Goal: Find specific page/section: Find specific page/section

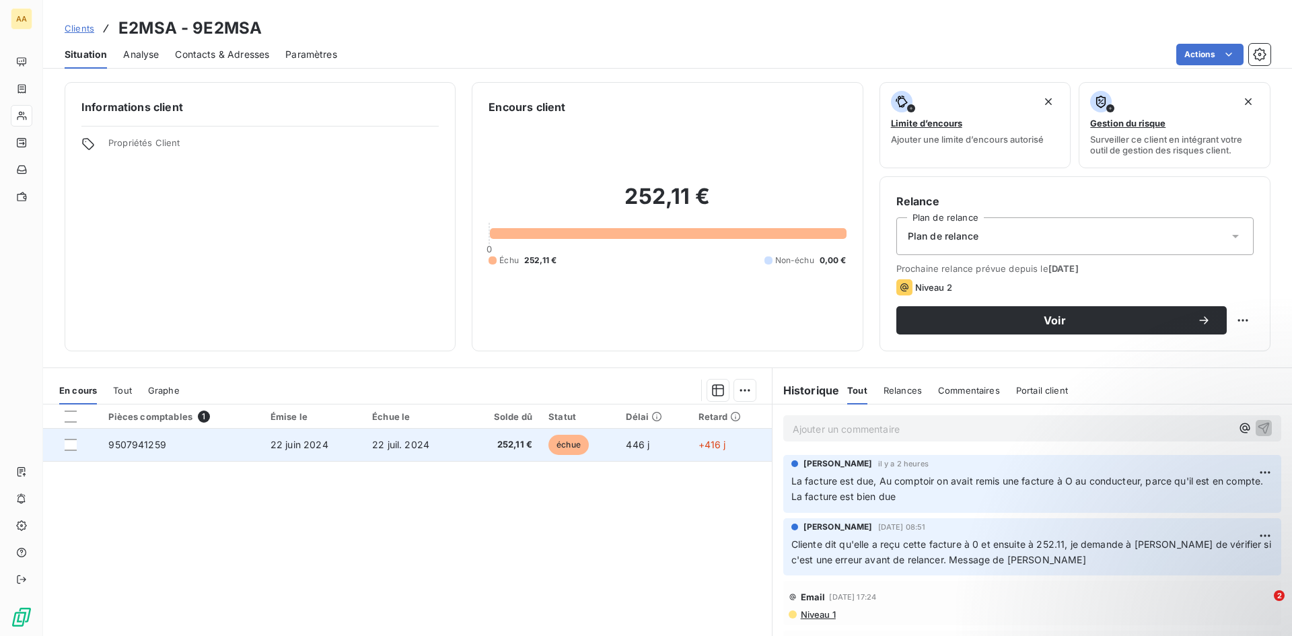
click at [180, 447] on td "9507941259" at bounding box center [180, 445] width 161 height 32
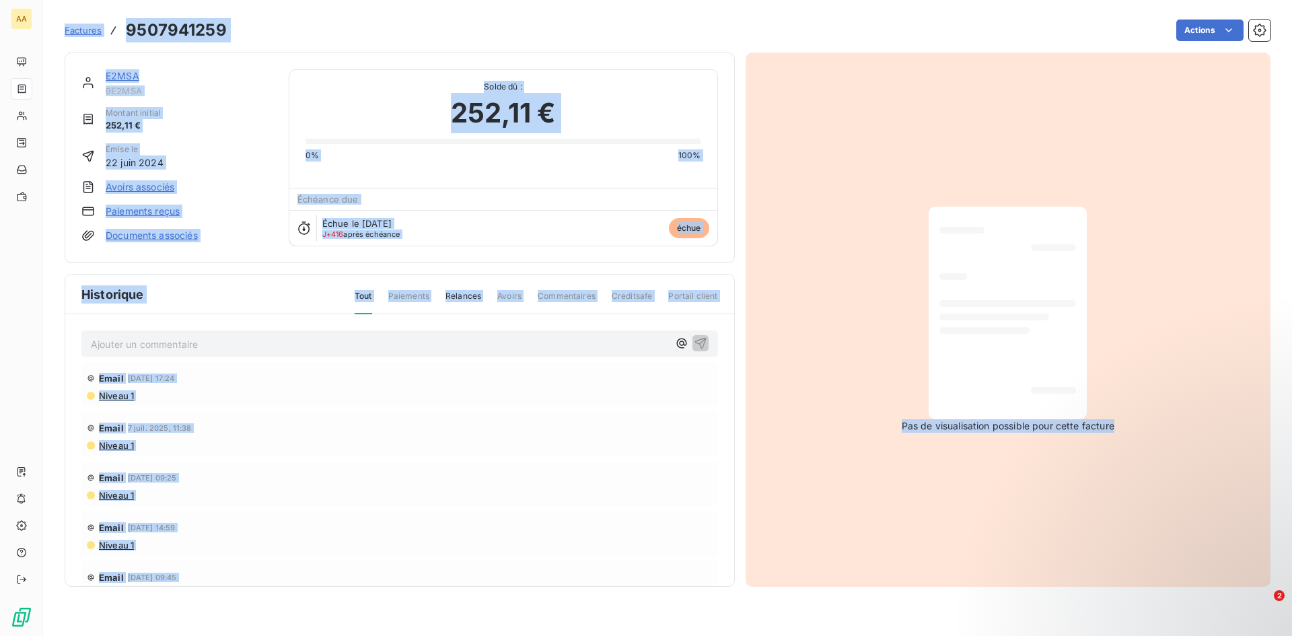
click at [318, 492] on div "Niveau 1" at bounding box center [400, 495] width 626 height 11
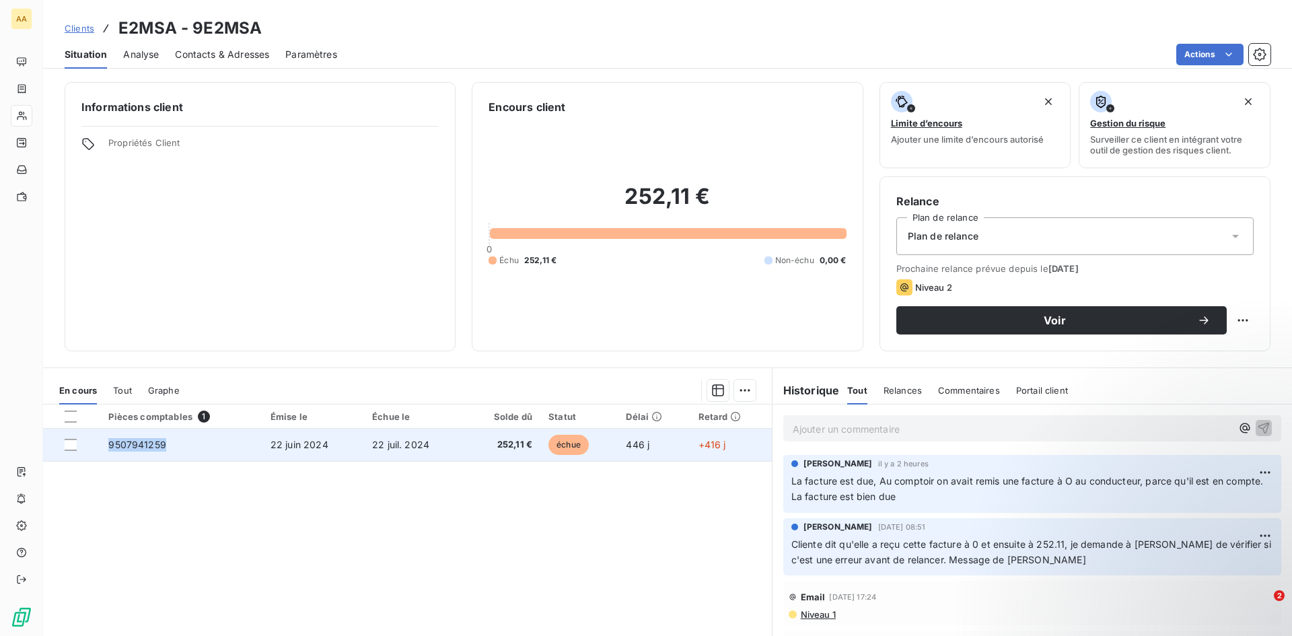
drag, startPoint x: 170, startPoint y: 443, endPoint x: 108, endPoint y: 445, distance: 62.6
click at [108, 445] on td "9507941259" at bounding box center [180, 445] width 161 height 32
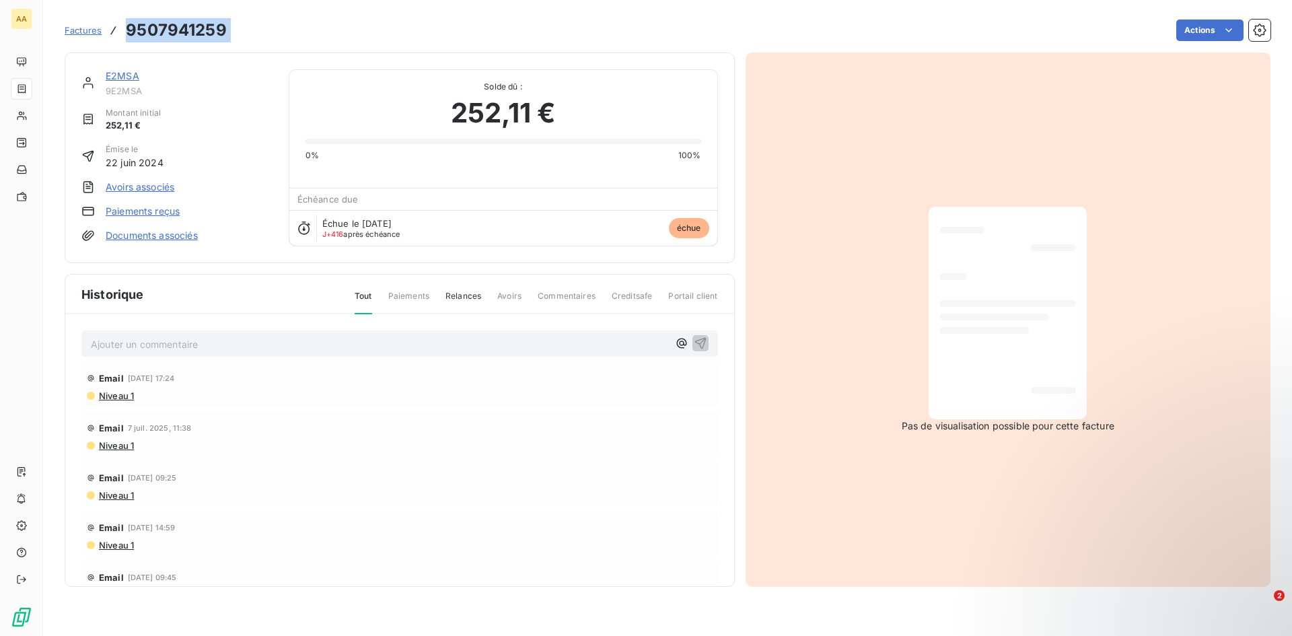
drag, startPoint x: 231, startPoint y: 34, endPoint x: 120, endPoint y: 35, distance: 111.0
click at [116, 35] on div "Factures 9507941259 Actions" at bounding box center [668, 30] width 1206 height 28
copy section "9507941259 Actions"
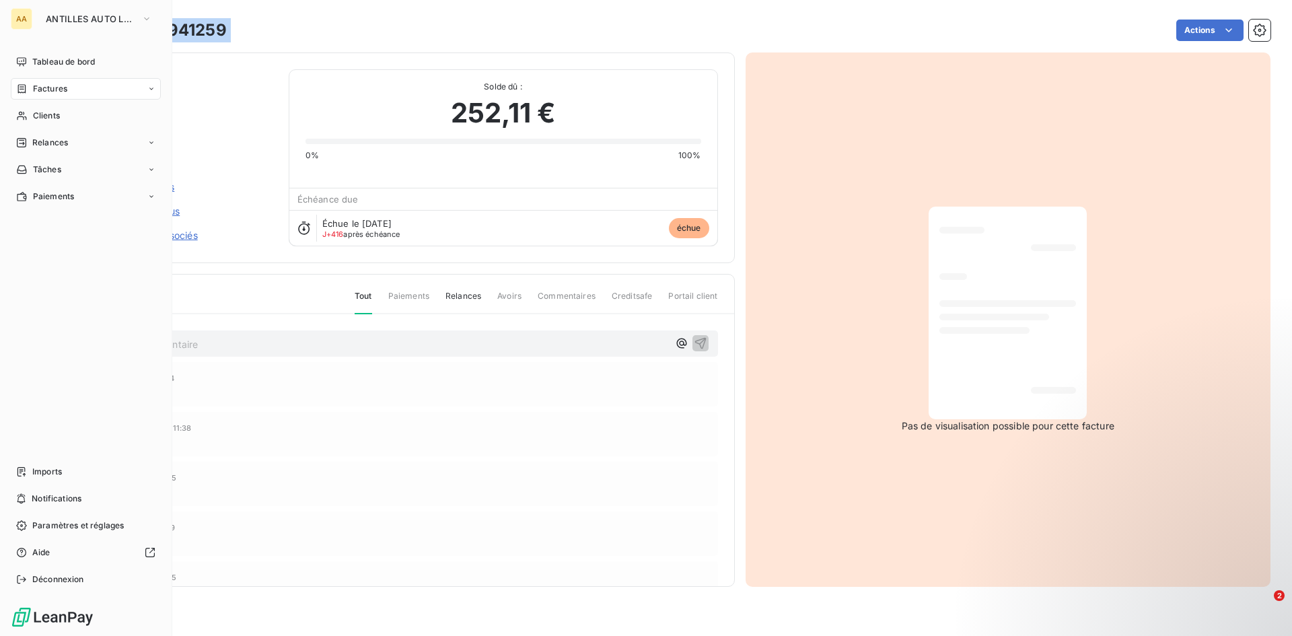
click at [65, 86] on span "Factures" at bounding box center [50, 89] width 34 height 12
click at [53, 113] on span "Clients" at bounding box center [46, 116] width 27 height 12
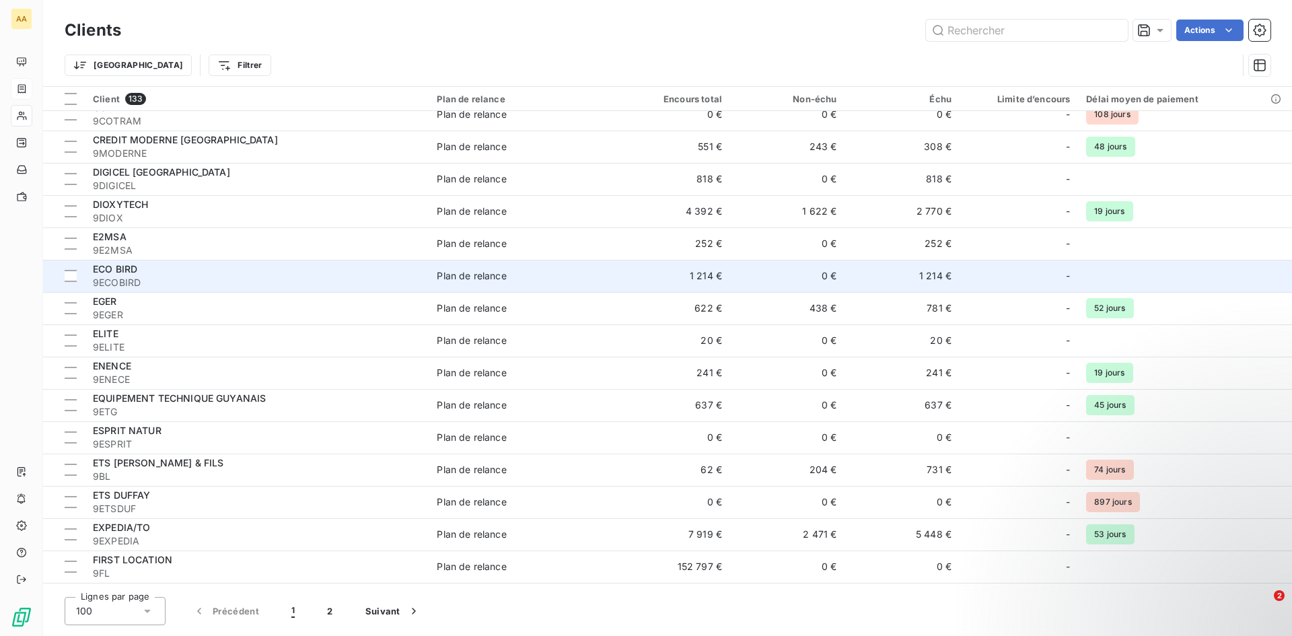
scroll to position [1076, 0]
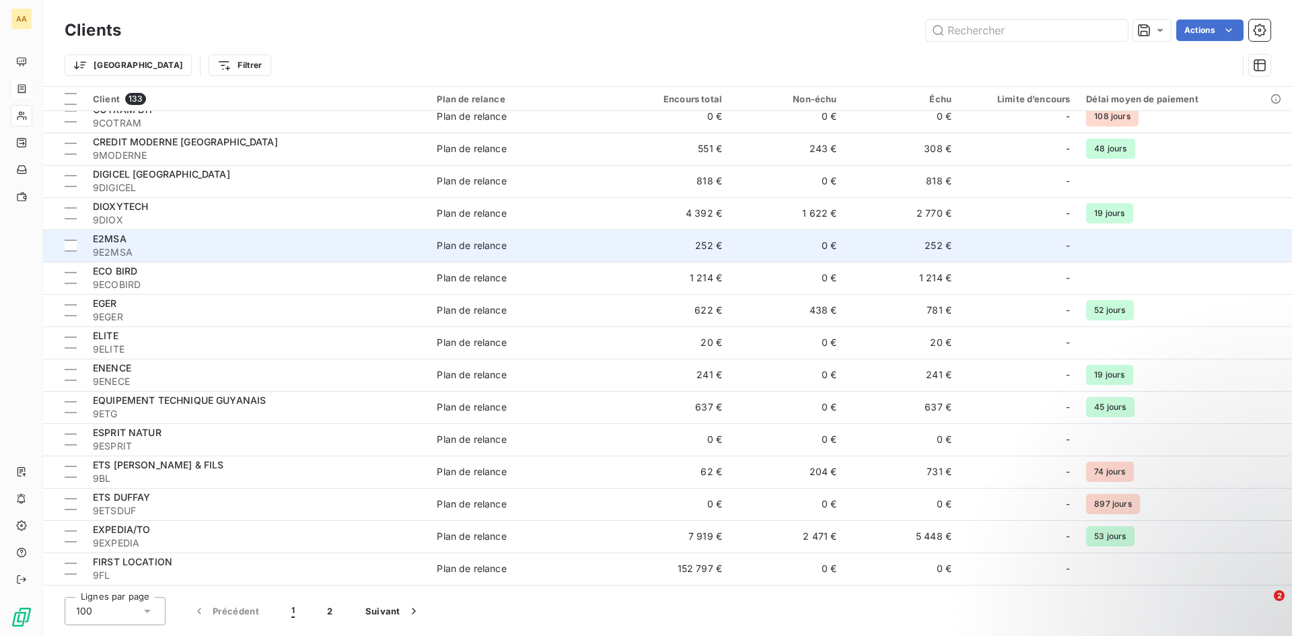
click at [166, 239] on div "E2MSA" at bounding box center [257, 238] width 328 height 13
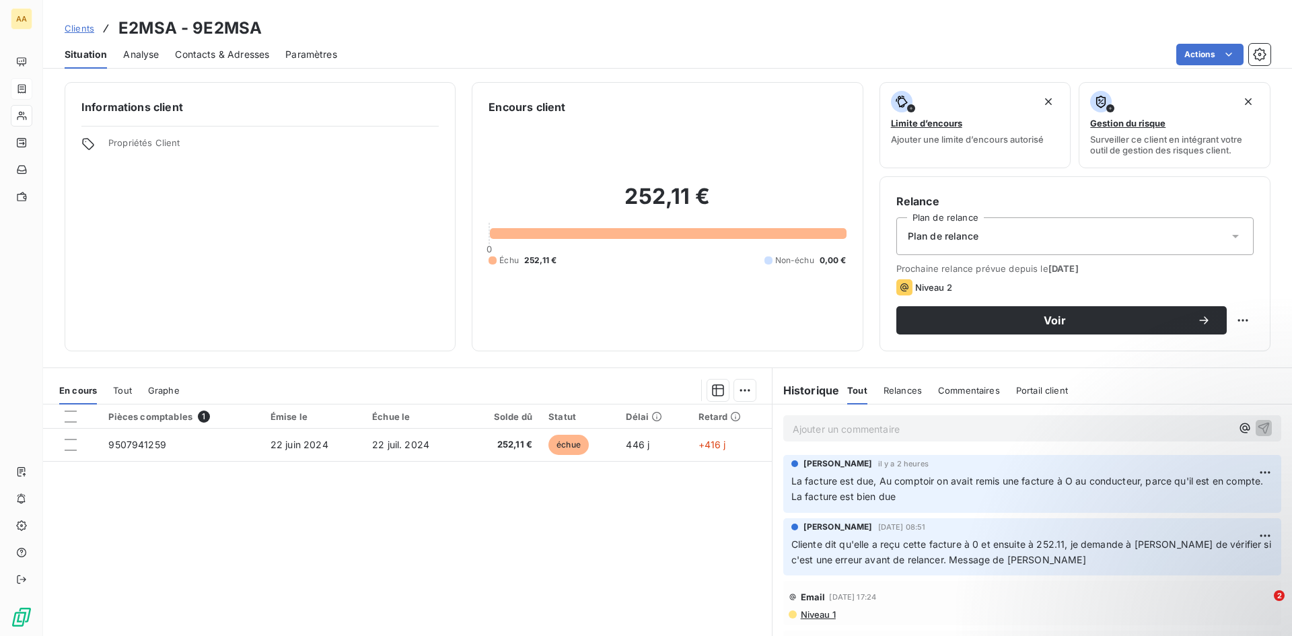
click at [863, 427] on p "Ajouter un commentaire ﻿" at bounding box center [1012, 428] width 439 height 17
click at [1257, 426] on icon "button" at bounding box center [1263, 426] width 13 height 13
